Goal: Transaction & Acquisition: Purchase product/service

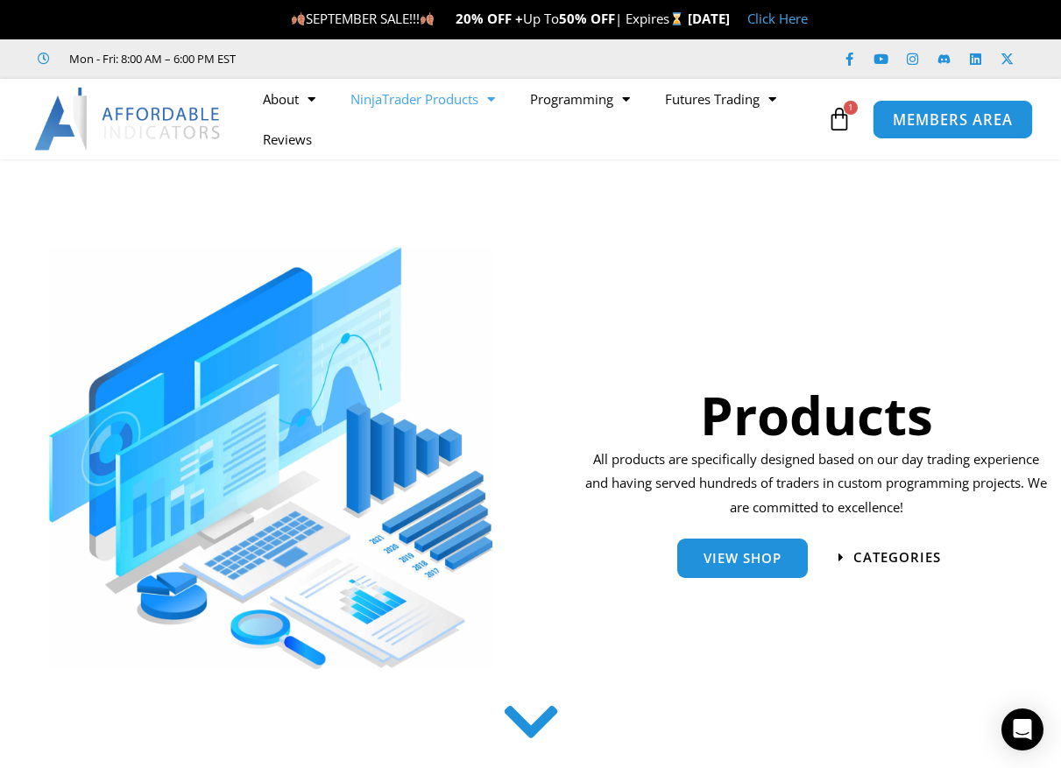
drag, startPoint x: 942, startPoint y: 127, endPoint x: 929, endPoint y: 126, distance: 13.2
click at [942, 127] on span "MEMBERS AREA" at bounding box center [952, 119] width 120 height 15
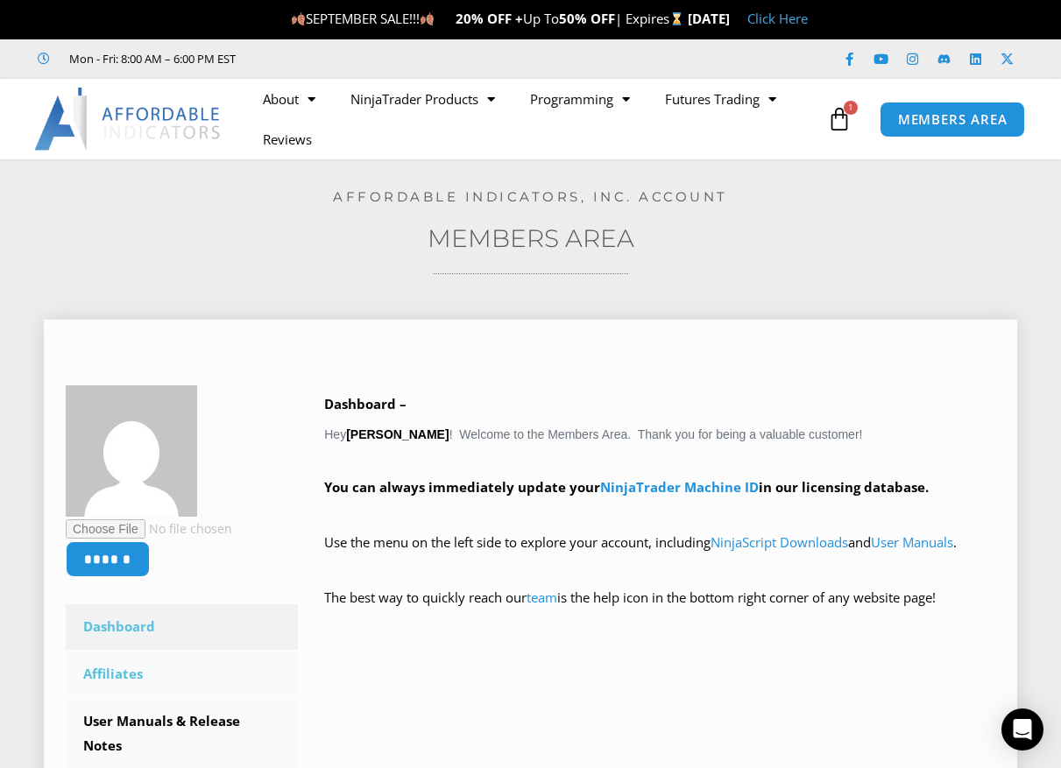
click at [122, 676] on link "Affiliates" at bounding box center [182, 675] width 232 height 46
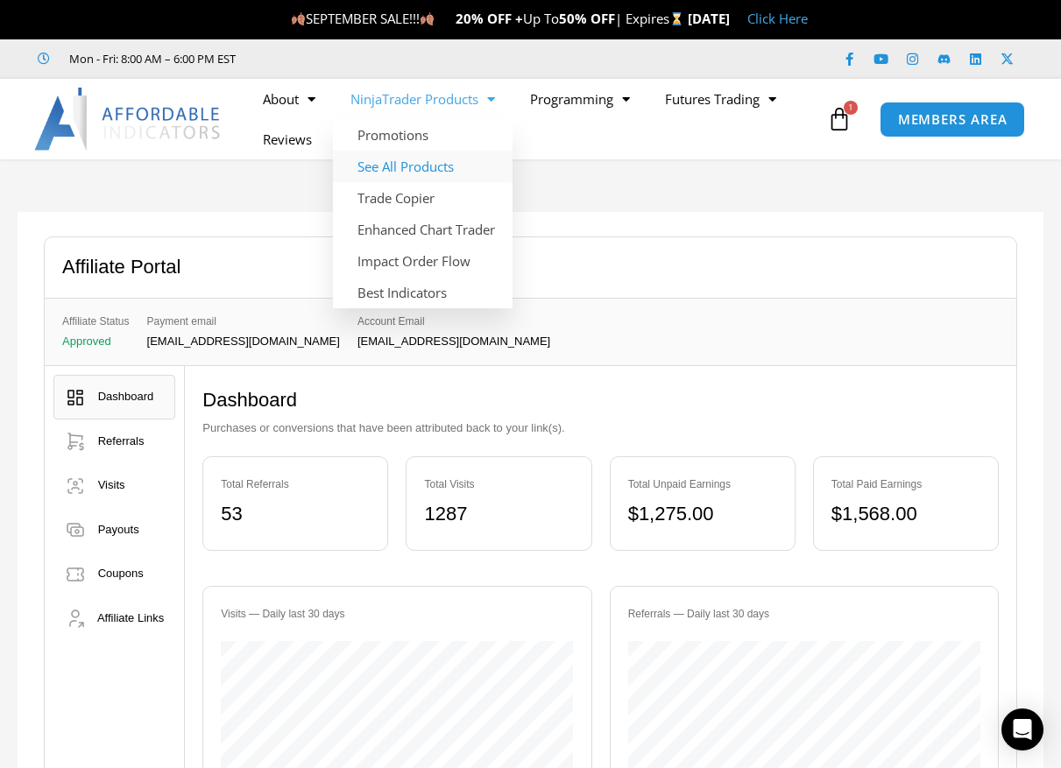
click at [427, 167] on link "See All Products" at bounding box center [423, 167] width 180 height 32
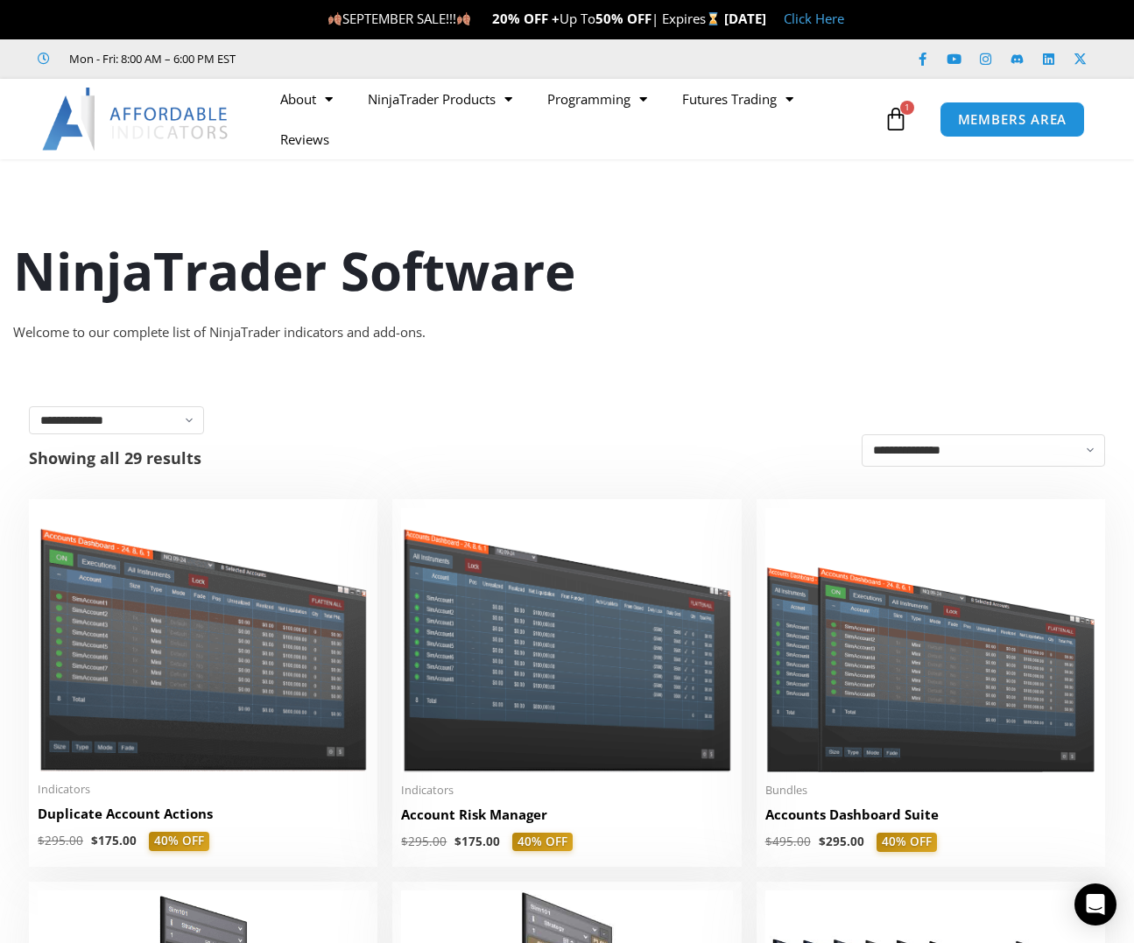
scroll to position [88, 0]
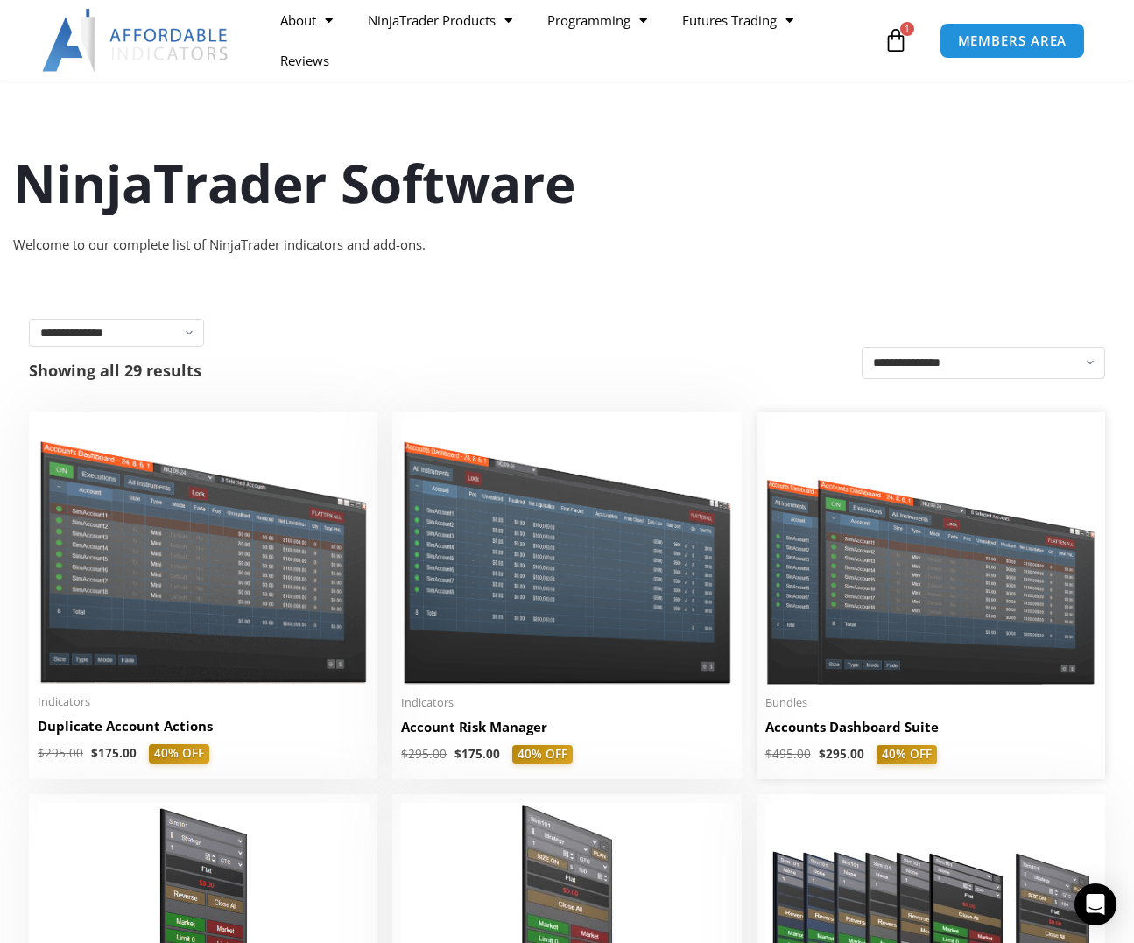
click at [913, 578] on img at bounding box center [930, 552] width 331 height 264
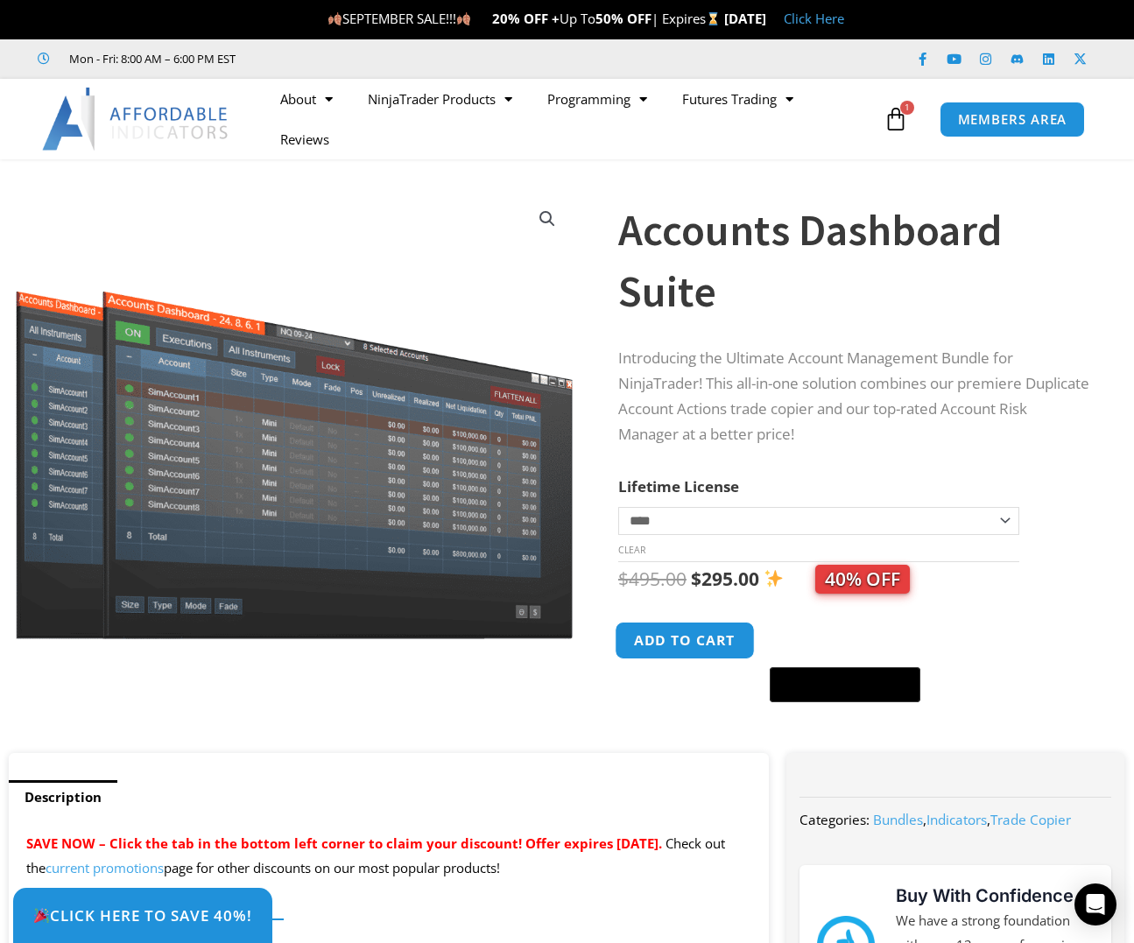
click at [695, 637] on button "Add to cart" at bounding box center [685, 641] width 140 height 38
click at [695, 642] on button "Add to cart" at bounding box center [685, 641] width 140 height 38
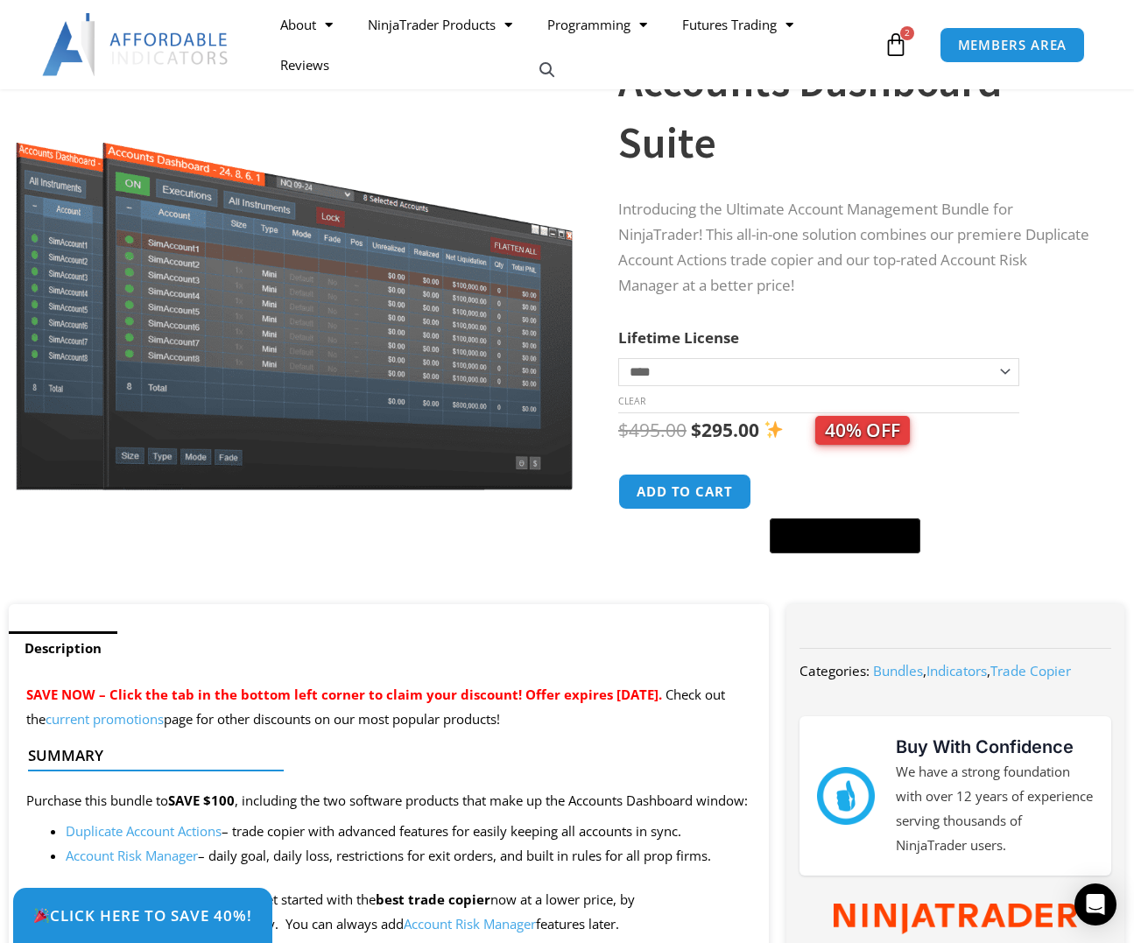
scroll to position [350, 0]
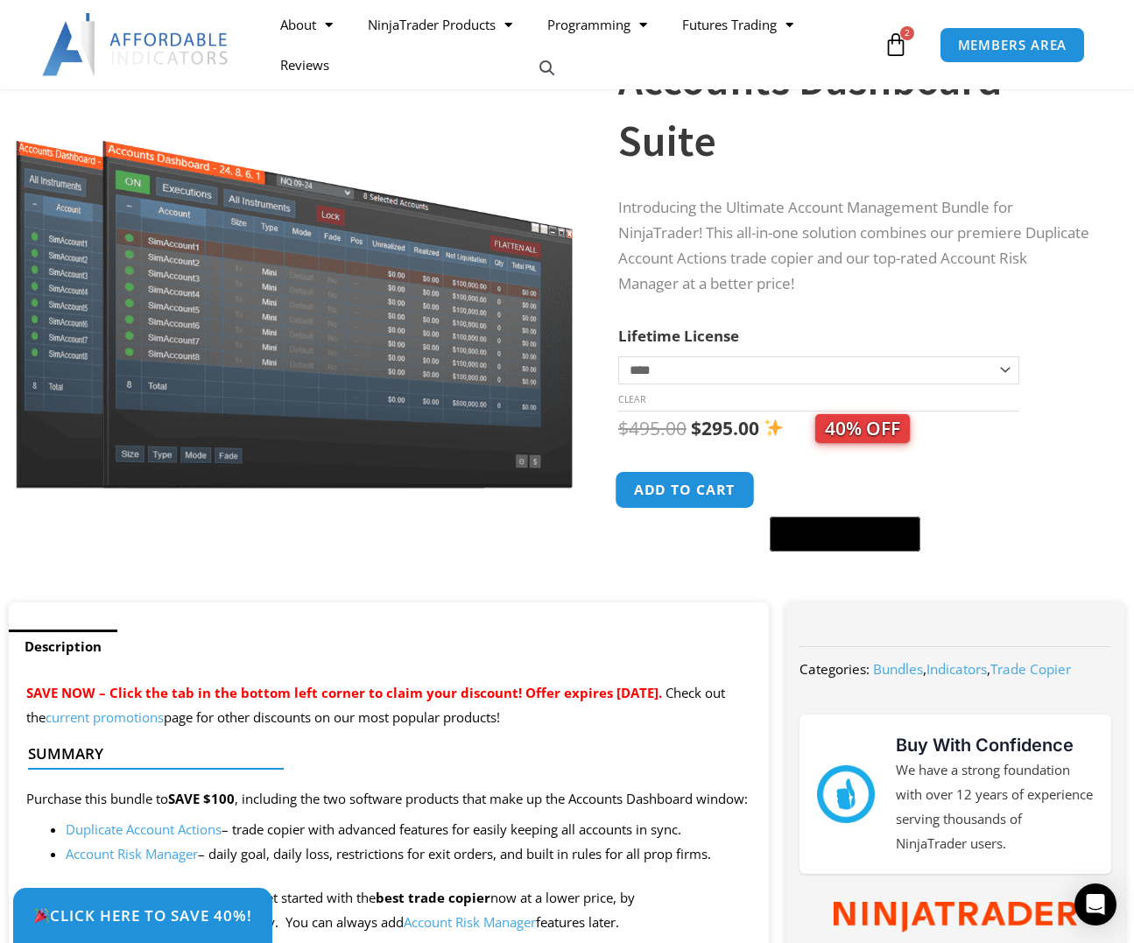
click at [671, 486] on button "Add to cart" at bounding box center [685, 490] width 140 height 38
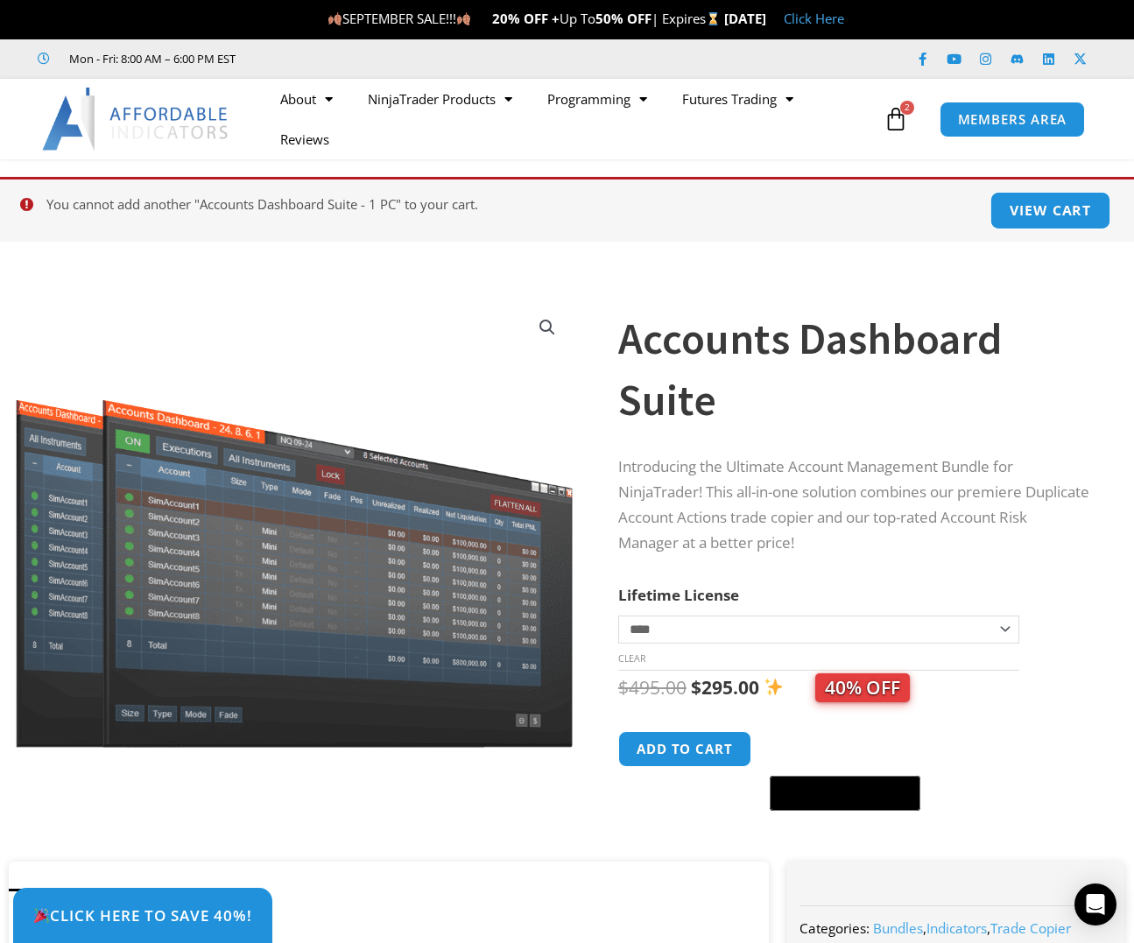
click at [1065, 215] on link "View cart" at bounding box center [1051, 211] width 121 height 38
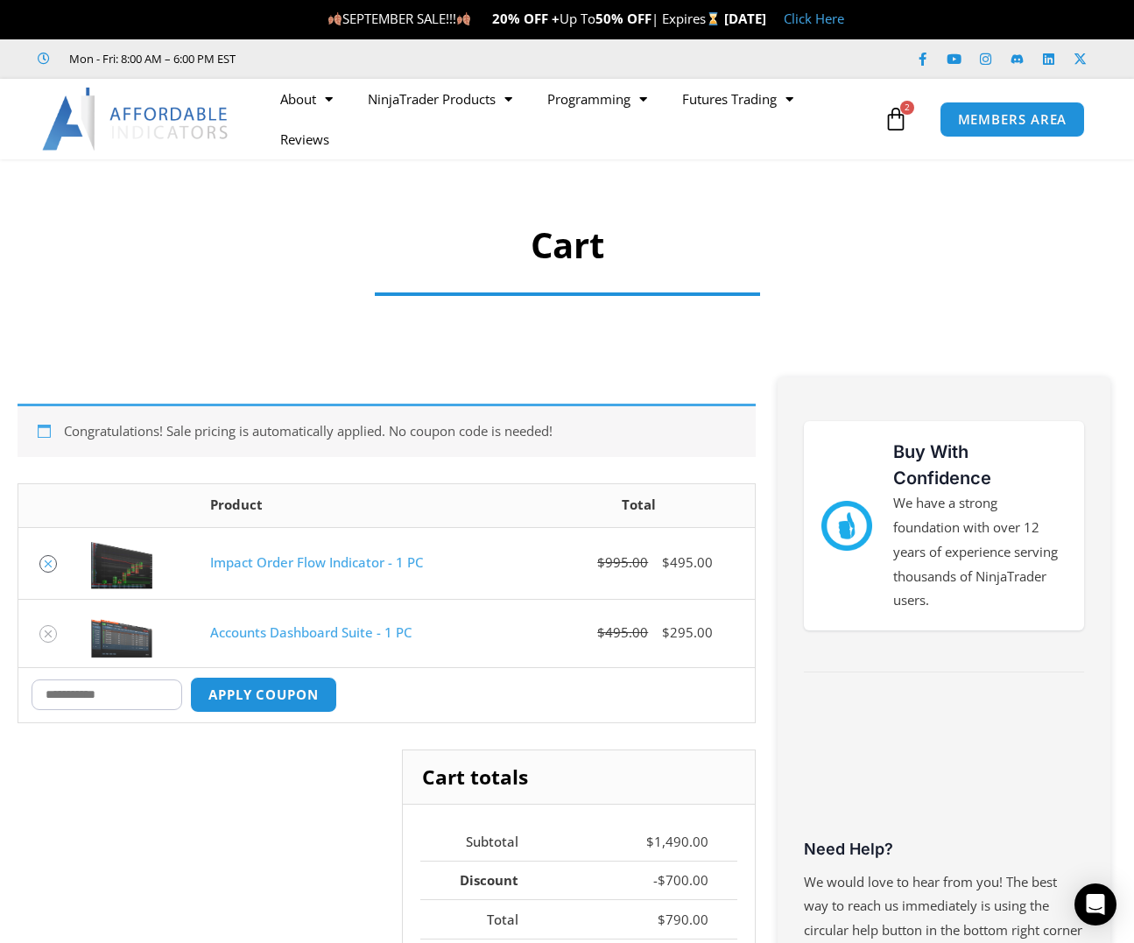
click at [47, 566] on icon "Remove Impact Order Flow Indicator - 1 PC from cart" at bounding box center [48, 564] width 12 height 12
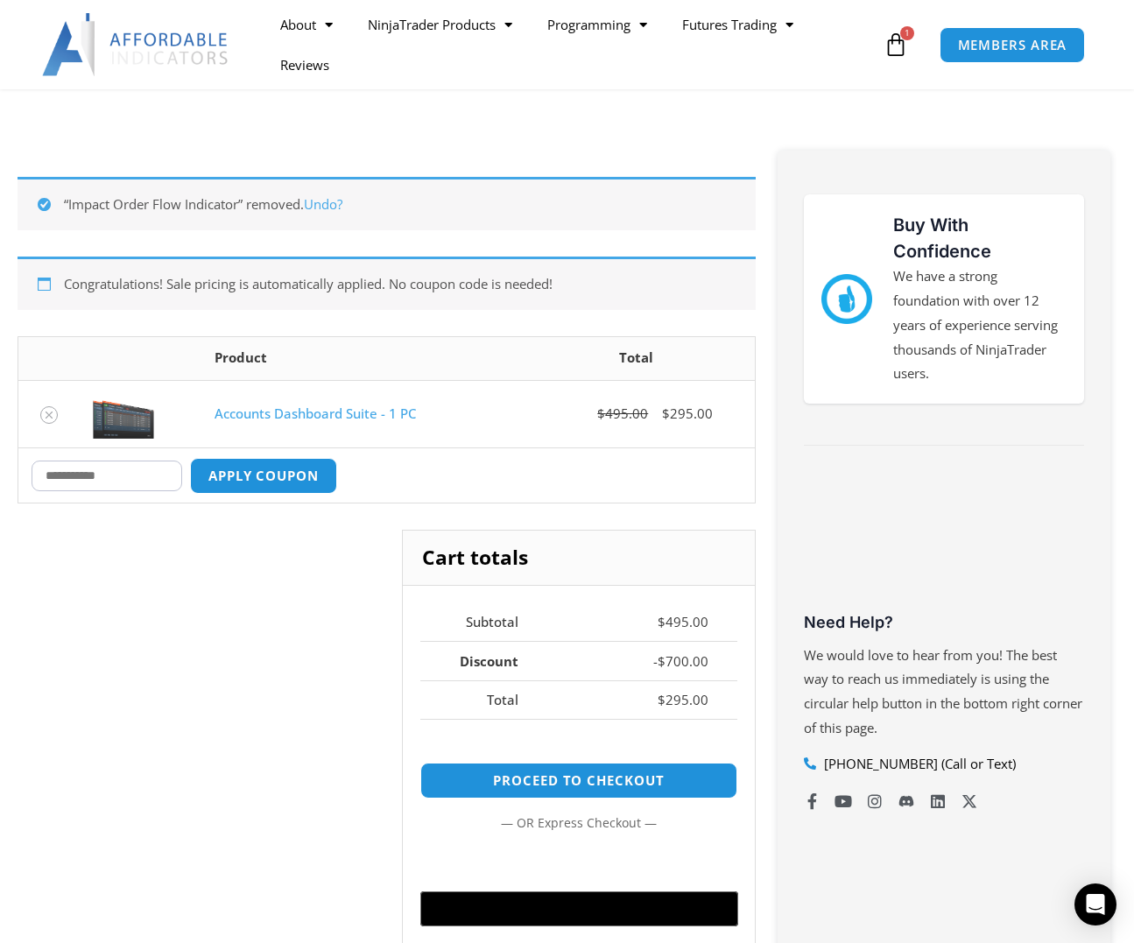
scroll to position [316, 0]
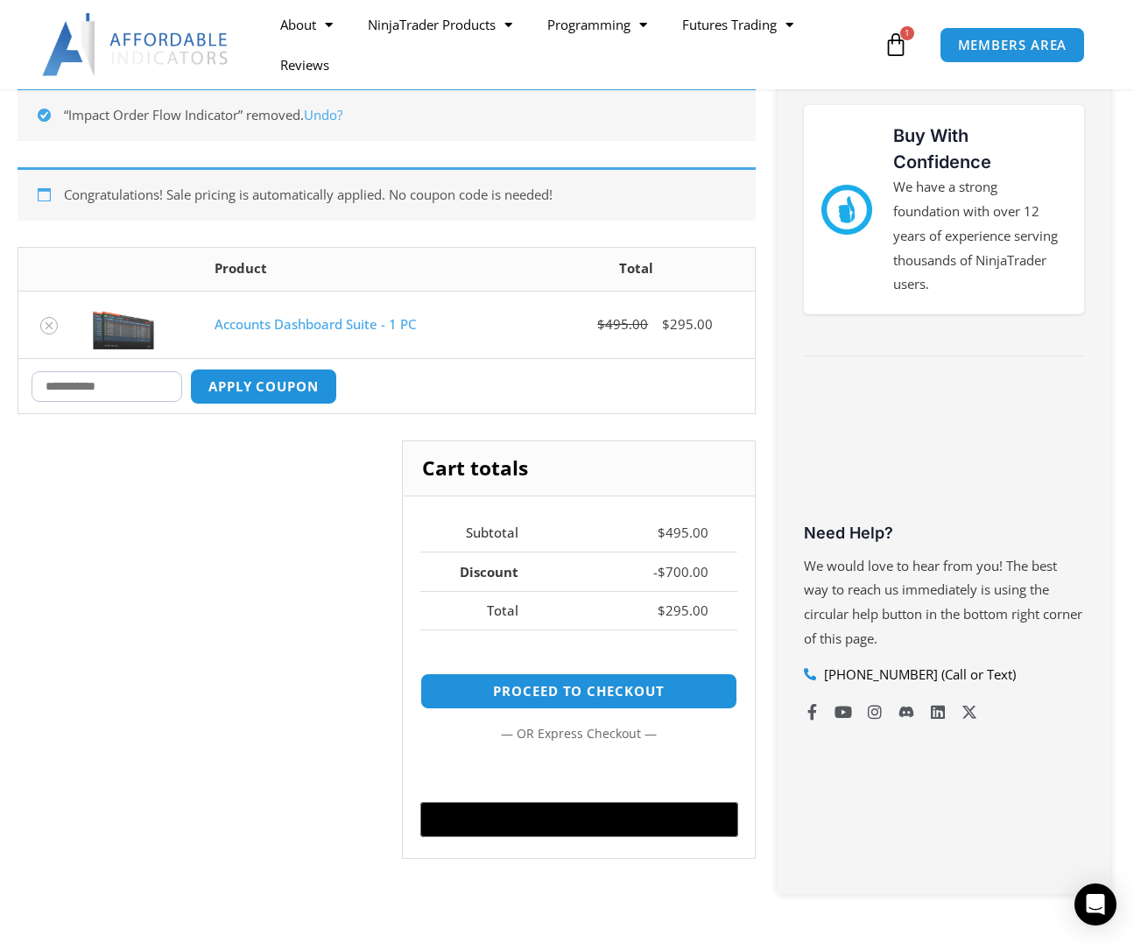
click at [102, 384] on input "Coupon:" at bounding box center [107, 386] width 151 height 31
type input "****"
click at [243, 394] on button "Apply coupon" at bounding box center [264, 387] width 154 height 38
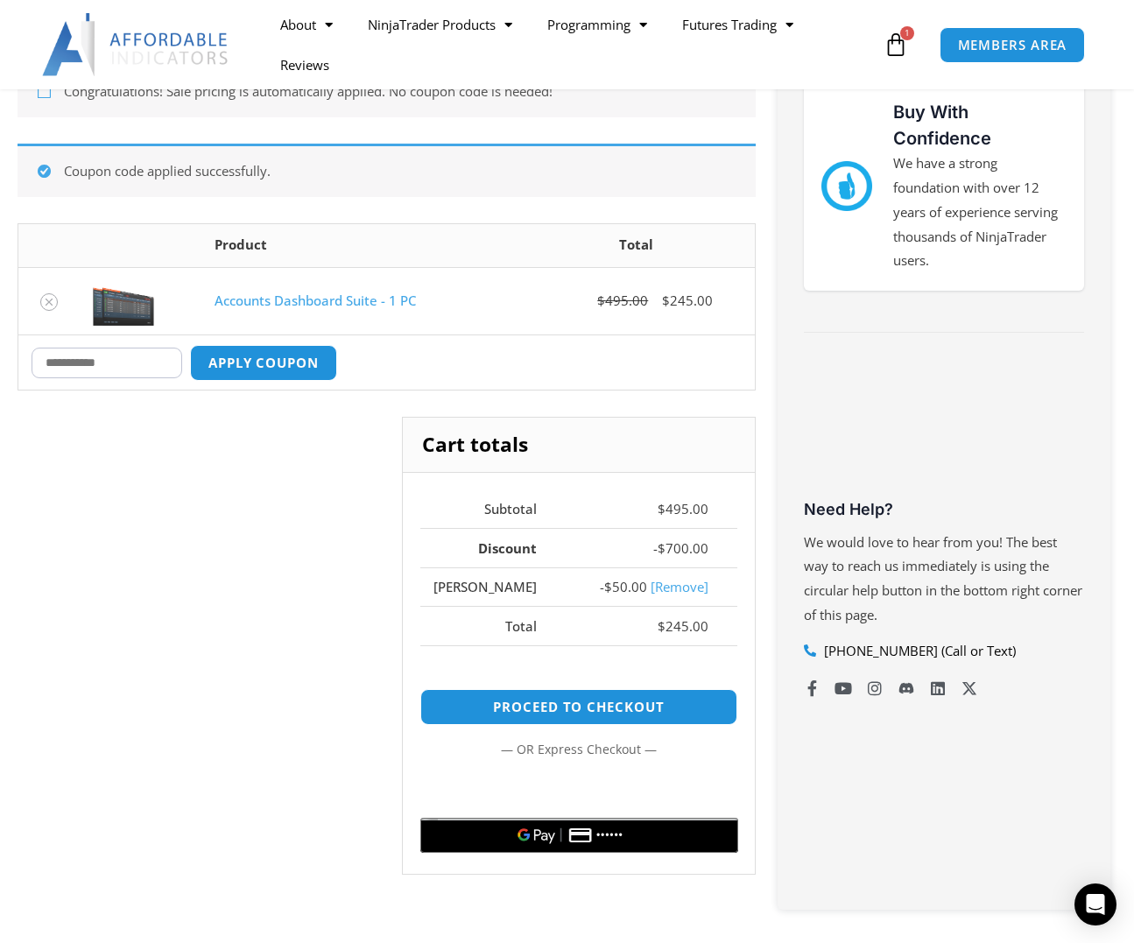
scroll to position [308, 0]
